Goal: Task Accomplishment & Management: Manage account settings

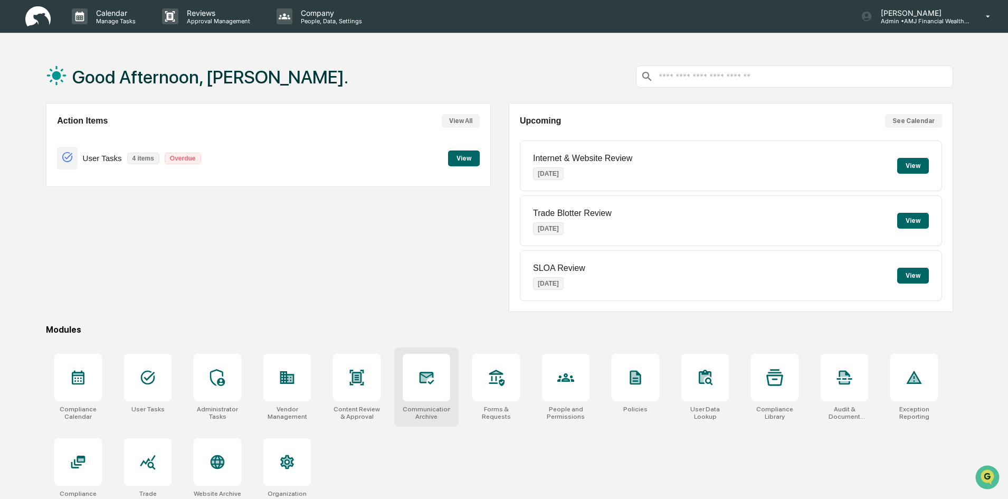
click at [435, 380] on div at bounding box center [427, 378] width 48 height 48
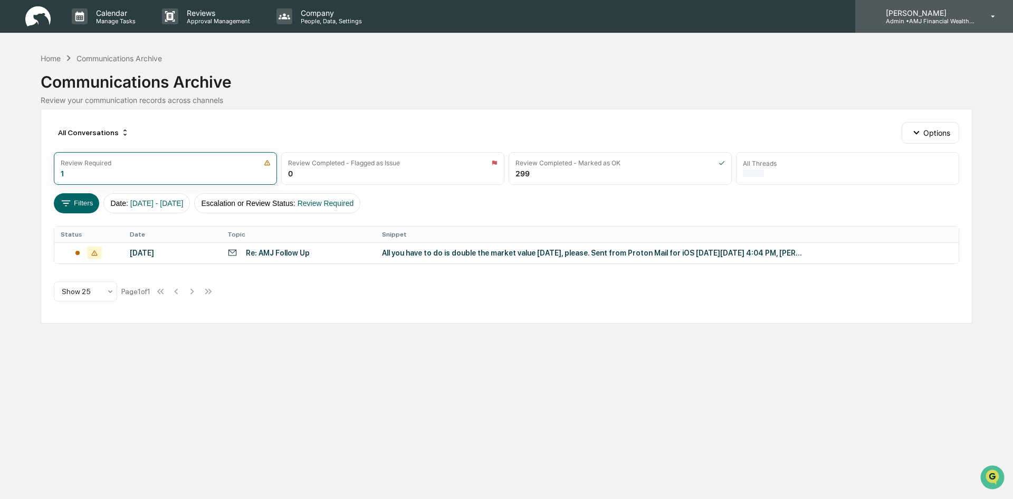
click at [922, 16] on p "[PERSON_NAME]" at bounding box center [927, 12] width 98 height 9
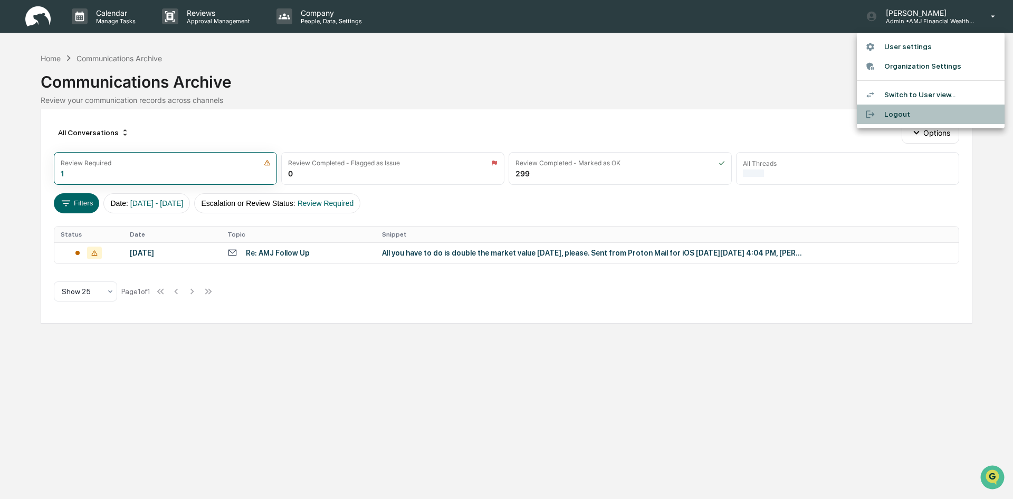
click at [896, 111] on li "Logout" at bounding box center [931, 115] width 148 height 20
